Goal: Task Accomplishment & Management: Complete application form

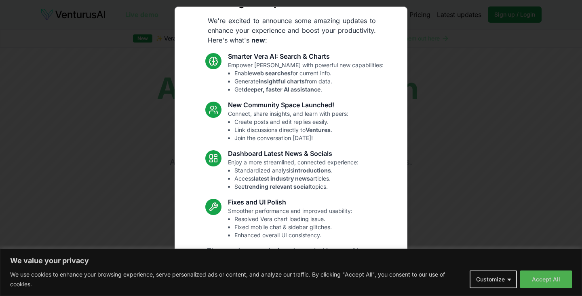
scroll to position [42, 0]
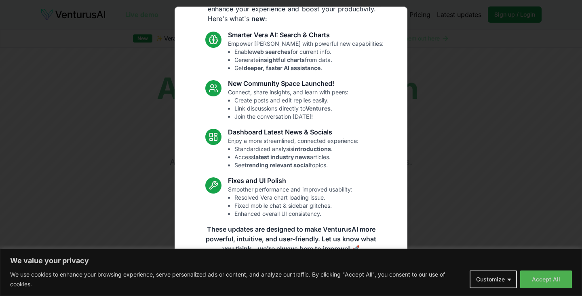
click at [381, 206] on div "Exciting new updates on VenturusAI! We're excited to announce some amazing upda…" at bounding box center [291, 147] width 233 height 283
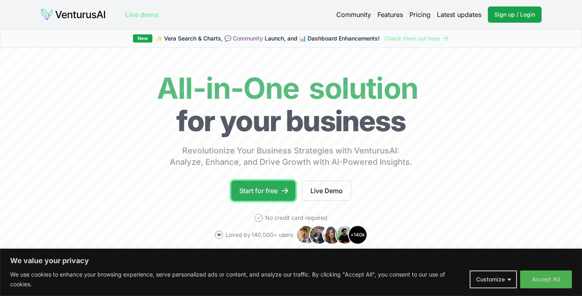
click at [270, 190] on link "Start for free" at bounding box center [263, 190] width 64 height 20
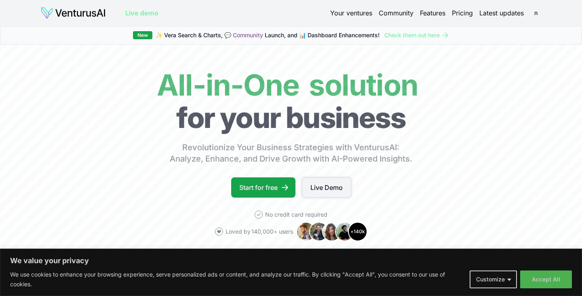
click at [326, 186] on link "Live Demo" at bounding box center [326, 187] width 49 height 20
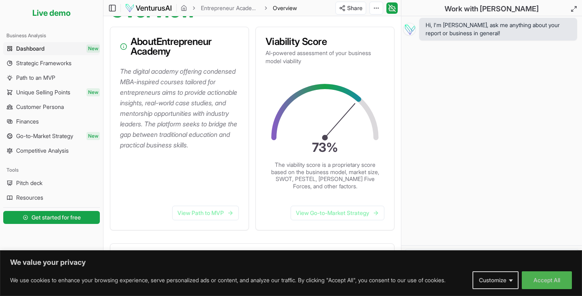
scroll to position [99, 0]
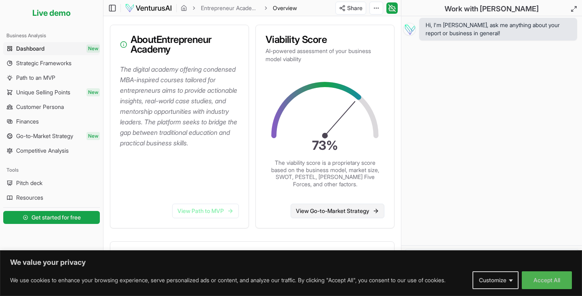
click at [379, 209] on icon at bounding box center [376, 210] width 6 height 6
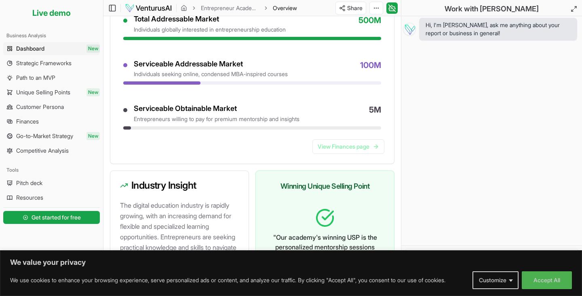
scroll to position [477, 0]
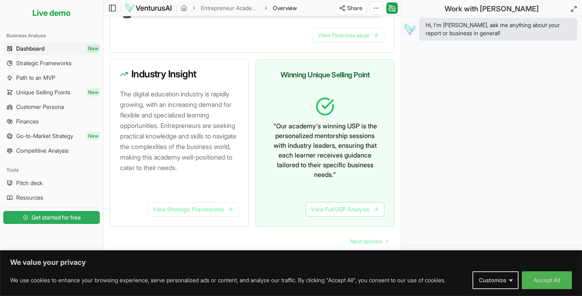
click at [49, 221] on link "Get started for free" at bounding box center [51, 217] width 97 height 16
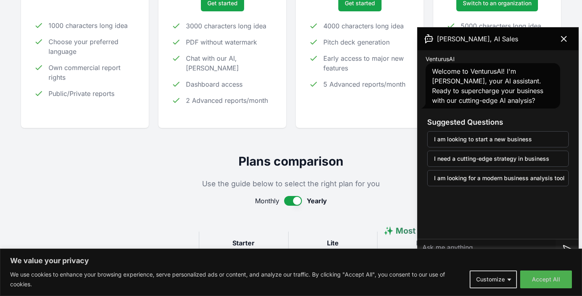
scroll to position [216, 0]
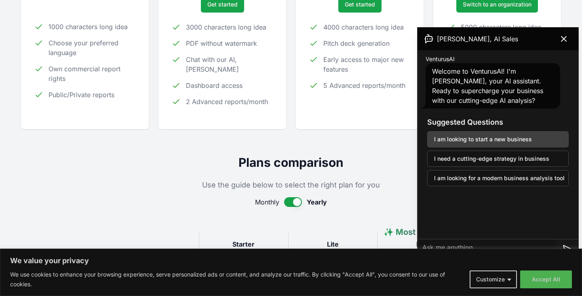
click at [540, 139] on button "I am looking to start a new business" at bounding box center [498, 139] width 142 height 16
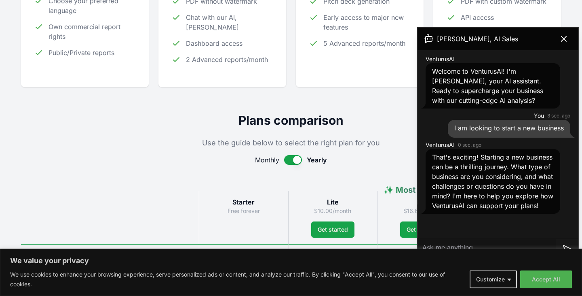
scroll to position [261, 0]
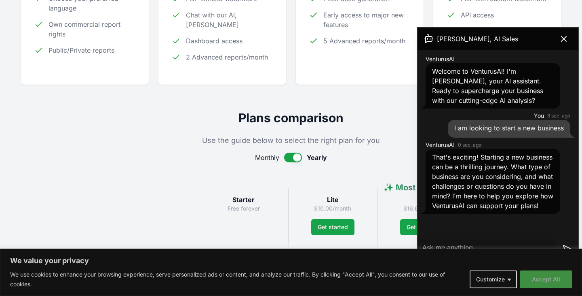
click at [530, 277] on button "Accept All" at bounding box center [546, 279] width 52 height 18
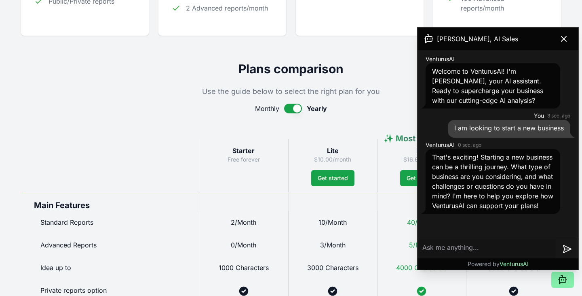
scroll to position [310, 0]
click at [429, 245] on textarea at bounding box center [487, 248] width 138 height 19
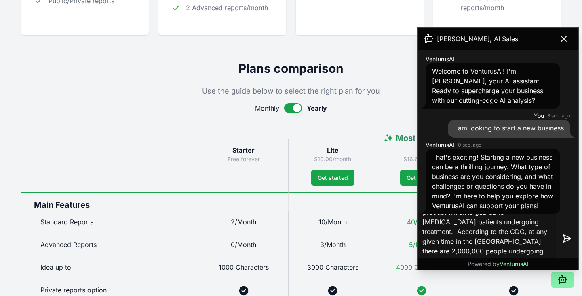
scroll to position [23, 0]
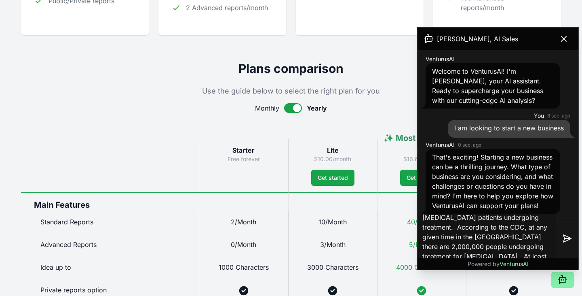
click at [485, 255] on textarea "I have developed a patent pending product which is geared to [MEDICAL_DATA] pat…" at bounding box center [487, 238] width 138 height 52
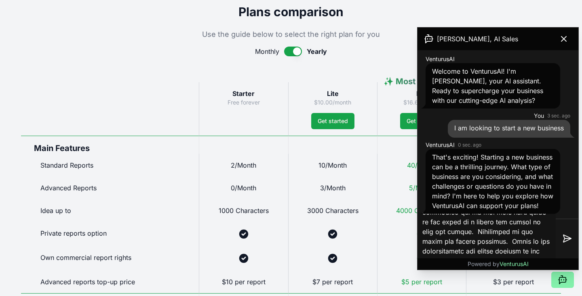
scroll to position [217, 0]
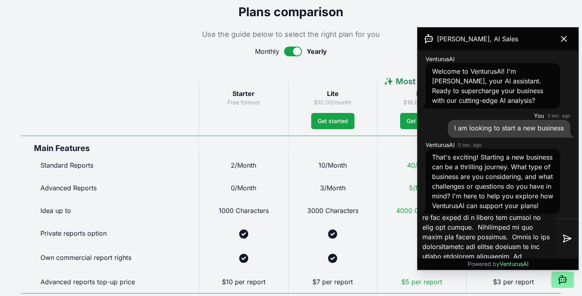
click at [522, 246] on textarea at bounding box center [487, 238] width 138 height 52
click at [554, 254] on textarea at bounding box center [487, 238] width 138 height 52
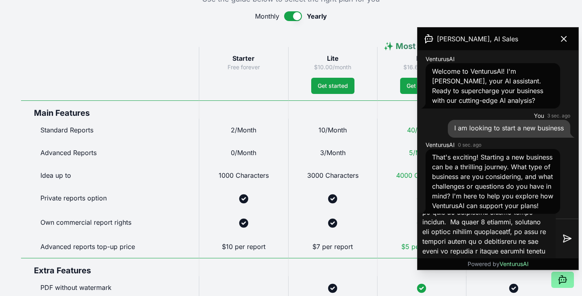
scroll to position [377, 0]
click at [506, 249] on textarea at bounding box center [487, 238] width 138 height 52
click at [532, 251] on textarea at bounding box center [487, 238] width 138 height 52
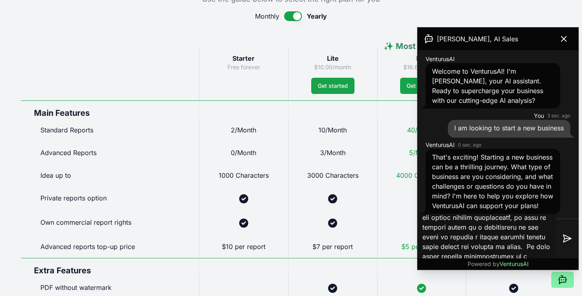
click at [483, 256] on textarea at bounding box center [487, 238] width 138 height 52
type textarea "I have developed a patent pending product which is geared to [MEDICAL_DATA] pat…"
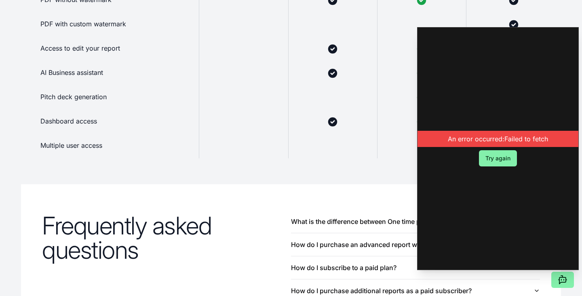
scroll to position [0, 0]
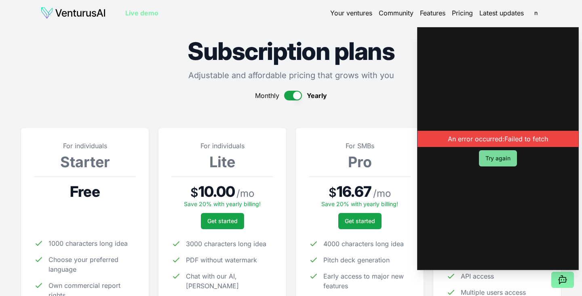
click at [498, 157] on button "Try again" at bounding box center [498, 158] width 38 height 16
click at [491, 137] on div "An error occurred: Failed to fetch" at bounding box center [498, 139] width 161 height 16
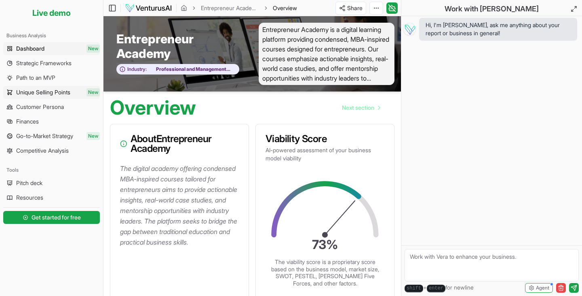
click at [59, 92] on span "Unique Selling Points" at bounding box center [43, 92] width 54 height 8
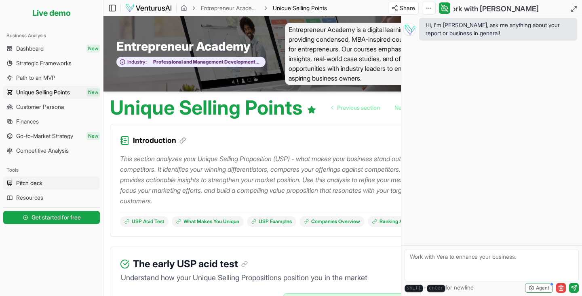
click at [31, 183] on span "Pitch deck" at bounding box center [29, 183] width 26 height 8
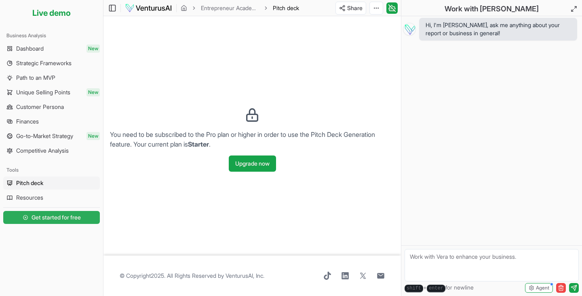
click at [46, 214] on span "Get started for free" at bounding box center [56, 217] width 49 height 8
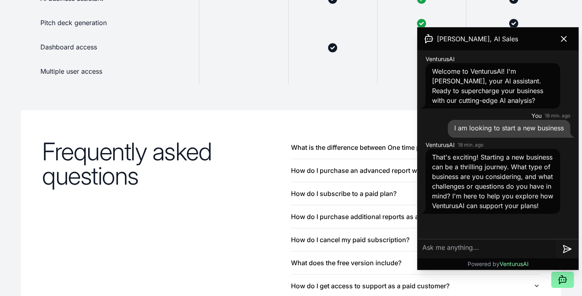
scroll to position [765, 0]
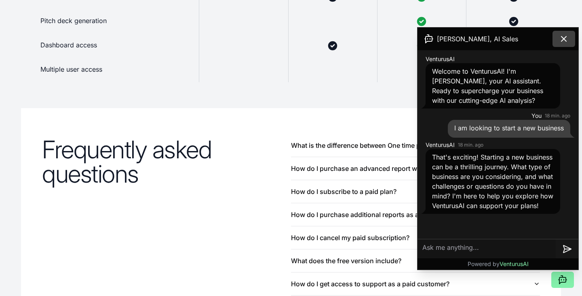
click at [563, 36] on icon at bounding box center [564, 39] width 10 height 10
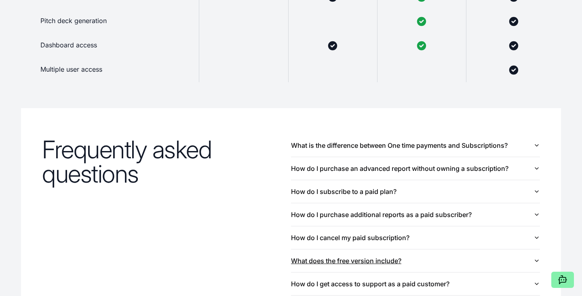
click at [535, 260] on icon "button" at bounding box center [537, 260] width 6 height 6
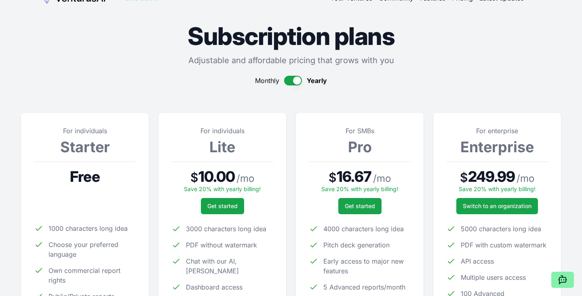
scroll to position [0, 0]
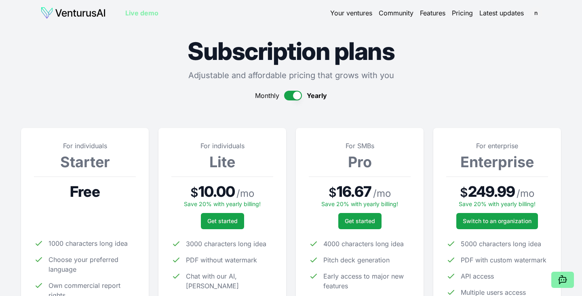
click at [353, 13] on link "Your ventures" at bounding box center [351, 13] width 42 height 10
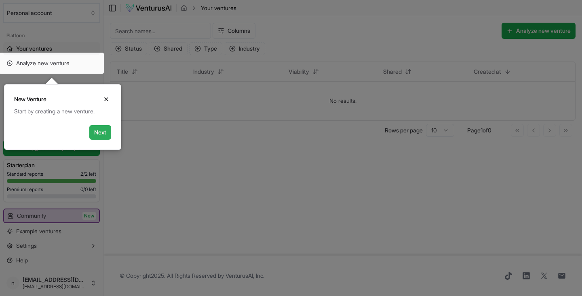
click at [100, 131] on button "Next" at bounding box center [100, 132] width 22 height 15
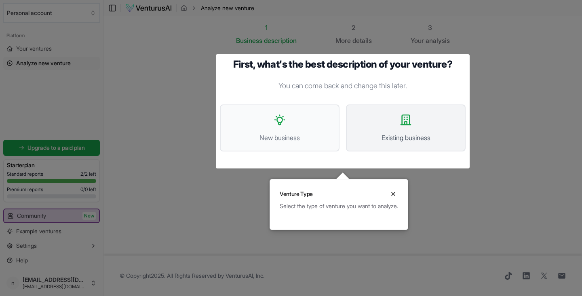
click at [393, 136] on span "Existing business" at bounding box center [406, 138] width 102 height 10
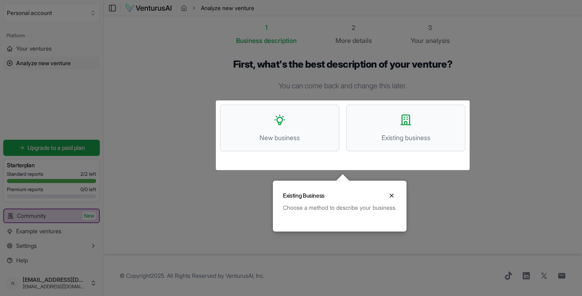
click at [281, 137] on div at bounding box center [291, 148] width 582 height 296
click at [281, 124] on div at bounding box center [291, 148] width 582 height 296
click at [478, 82] on div at bounding box center [291, 148] width 582 height 296
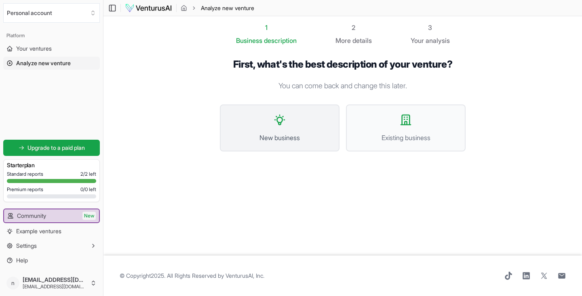
click at [280, 120] on icon at bounding box center [279, 119] width 13 height 13
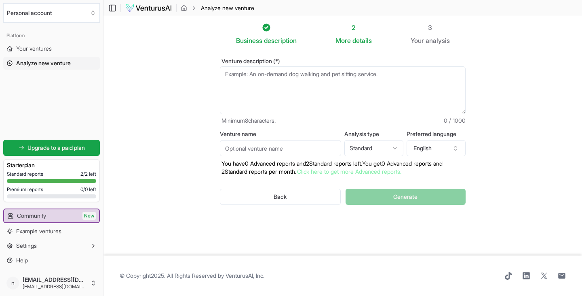
click at [226, 76] on textarea "Venture description (*)" at bounding box center [343, 90] width 246 height 48
click at [396, 148] on html "We value your privacy We use cookies to enhance your browsing experience, serve…" at bounding box center [291, 148] width 582 height 296
click at [412, 116] on html "We value your privacy We use cookies to enhance your browsing experience, serve…" at bounding box center [291, 148] width 582 height 296
click at [251, 74] on textarea "I have" at bounding box center [343, 90] width 246 height 48
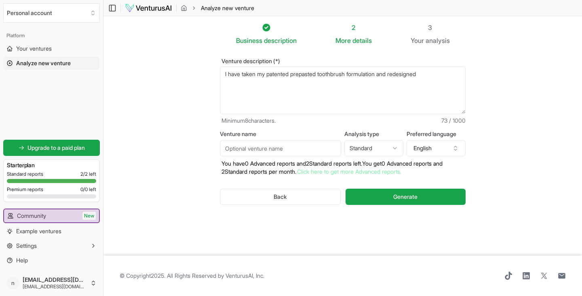
click at [384, 74] on textarea "I have" at bounding box center [343, 90] width 246 height 48
click at [450, 74] on textarea "I have" at bounding box center [343, 90] width 246 height 48
drag, startPoint x: 276, startPoint y: 89, endPoint x: 216, endPoint y: 93, distance: 60.4
click at [216, 93] on div "Venture description (*) I have Minimum 8 characters. 178 / 1000 Venture name An…" at bounding box center [343, 137] width 272 height 185
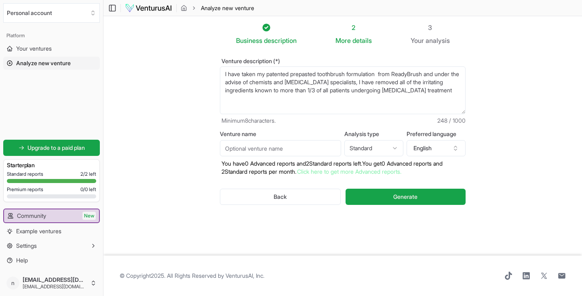
click at [432, 82] on textarea "I have" at bounding box center [343, 90] width 246 height 48
click at [462, 90] on textarea "I have" at bounding box center [343, 90] width 246 height 48
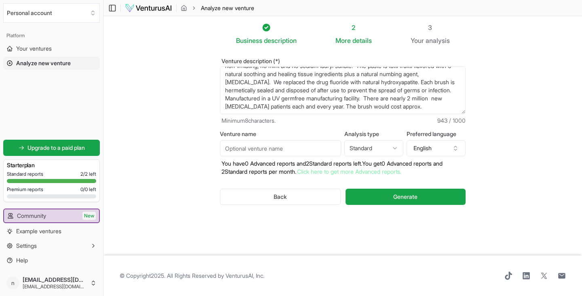
scroll to position [53, 0]
type textarea "I have taken my patented prepasted toothbrush formulation from ReadyBrush and u…"
click at [254, 146] on input "Venture name" at bounding box center [280, 148] width 121 height 16
type input "Curident"
click at [394, 148] on html "We value your privacy We use cookies to enhance your browsing experience, serve…" at bounding box center [291, 148] width 582 height 296
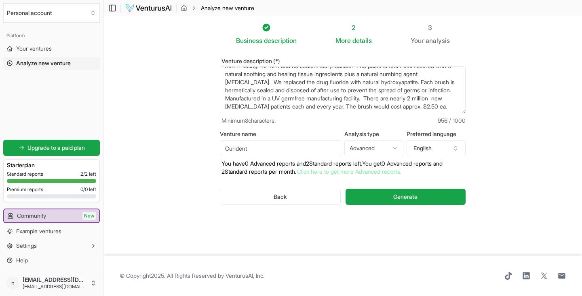
click at [396, 148] on html "We value your privacy We use cookies to enhance your browsing experience, serve…" at bounding box center [291, 148] width 582 height 296
select select "standard"
click at [403, 196] on span "Generate" at bounding box center [405, 196] width 24 height 8
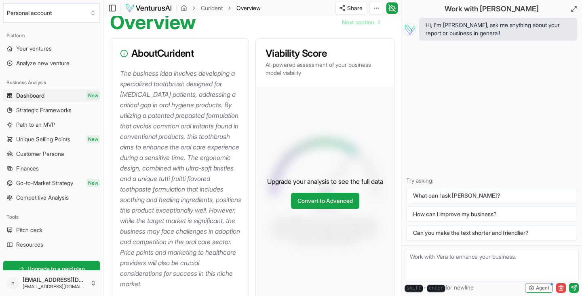
scroll to position [89, 0]
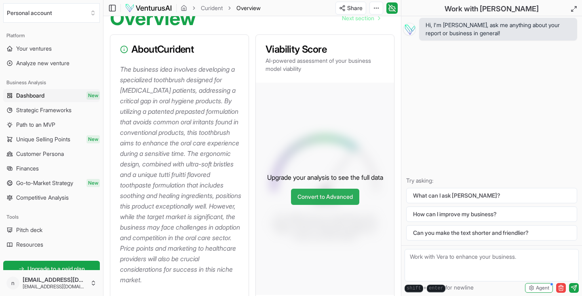
click at [310, 202] on link "Convert to Advanced" at bounding box center [325, 196] width 68 height 16
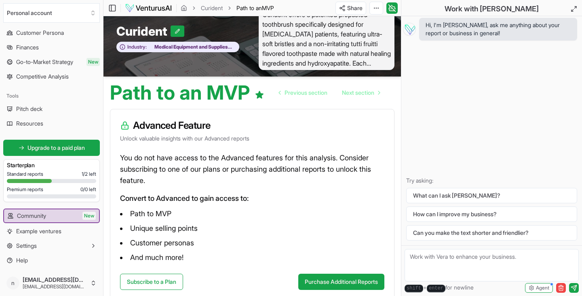
scroll to position [15, 0]
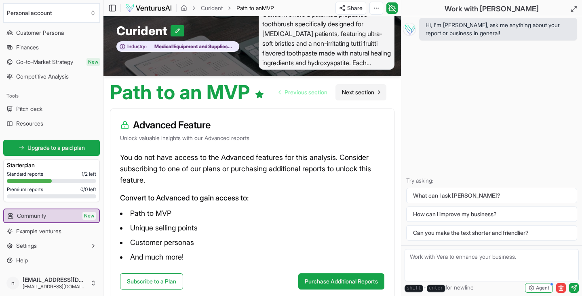
click at [364, 91] on span "Next section" at bounding box center [358, 92] width 32 height 8
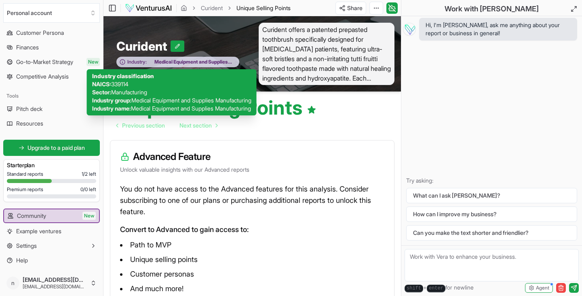
click at [200, 62] on span "Medical Equipment and Supplies Manufacturing" at bounding box center [191, 62] width 88 height 6
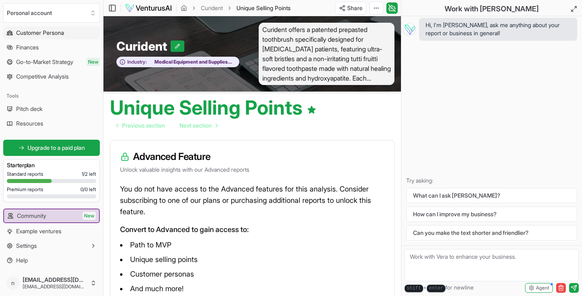
click at [51, 33] on span "Customer Persona" at bounding box center [40, 33] width 48 height 8
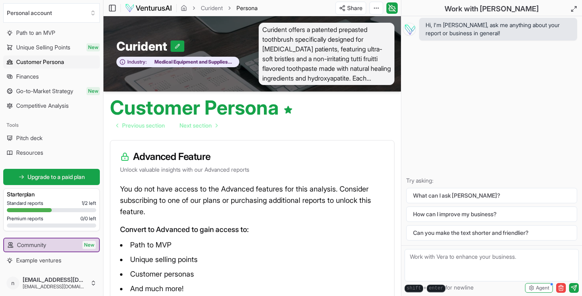
scroll to position [91, 0]
click at [24, 206] on span "Standard reports" at bounding box center [25, 204] width 36 height 6
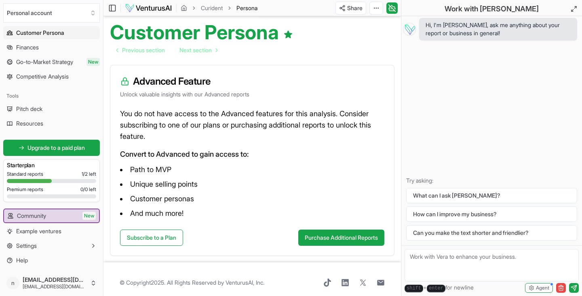
scroll to position [82, 0]
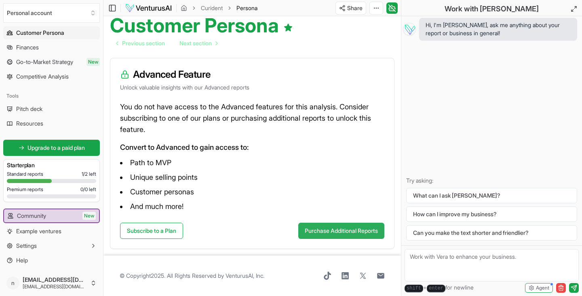
click at [312, 234] on button "Purchase Additional Reports" at bounding box center [341, 230] width 86 height 16
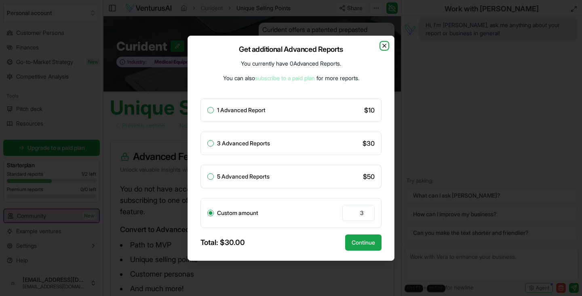
click at [386, 45] on icon "button" at bounding box center [384, 45] width 6 height 6
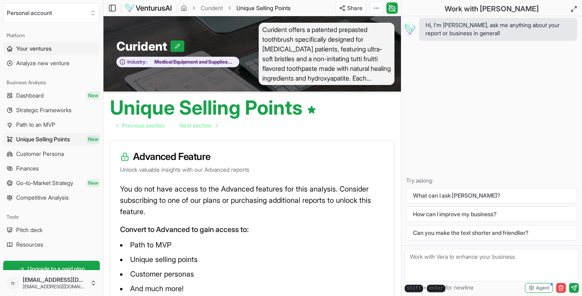
click at [30, 48] on span "Your ventures" at bounding box center [34, 48] width 36 height 8
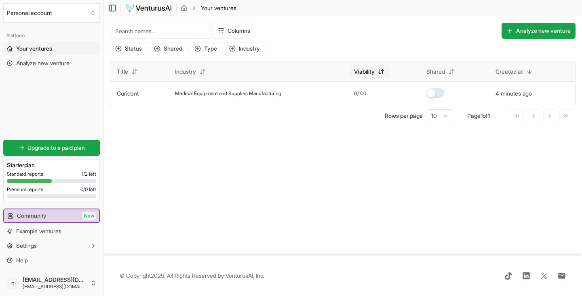
click at [370, 72] on html "We value your privacy We use cookies to enhance your browsing experience, serve…" at bounding box center [291, 148] width 582 height 296
click at [370, 87] on div "Asc" at bounding box center [378, 88] width 48 height 13
click at [227, 92] on span "Medical Equipment and Supplies Manufacturing" at bounding box center [228, 93] width 106 height 6
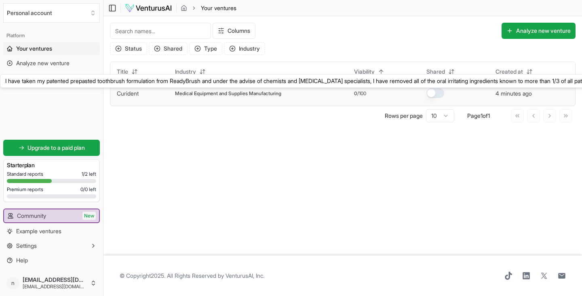
click at [123, 94] on link "Curident" at bounding box center [128, 93] width 22 height 7
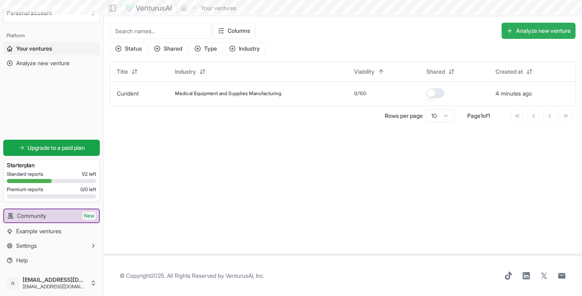
click at [533, 31] on button "Analyze new venture" at bounding box center [539, 31] width 74 height 16
click at [552, 29] on button "Analyze new venture" at bounding box center [539, 31] width 74 height 16
click at [42, 61] on span "Analyze new venture" at bounding box center [42, 63] width 53 height 8
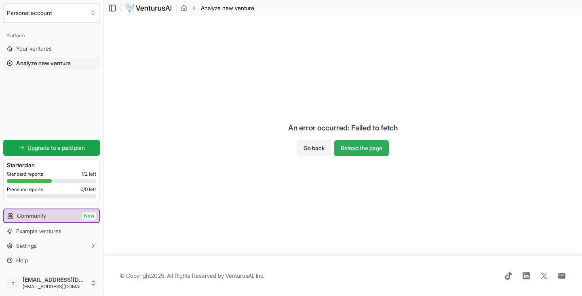
click at [349, 147] on button "Reload the page" at bounding box center [361, 148] width 55 height 16
